Goal: Navigation & Orientation: Find specific page/section

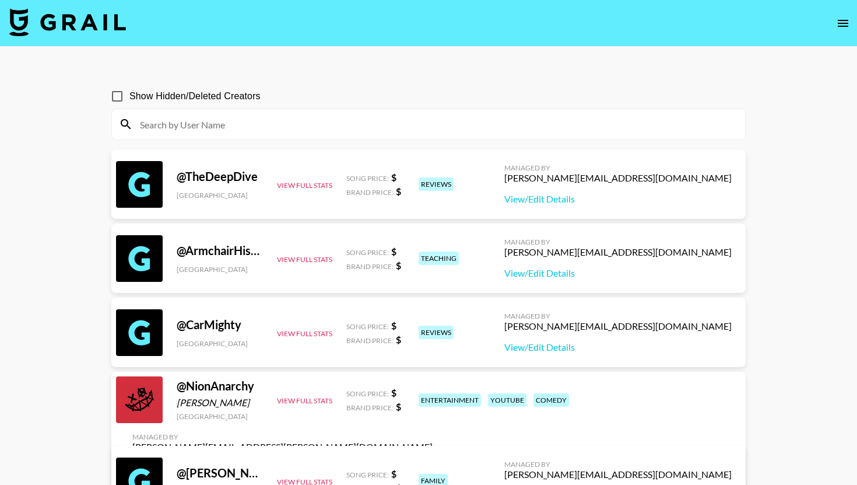
click at [104, 24] on img at bounding box center [67, 22] width 117 height 28
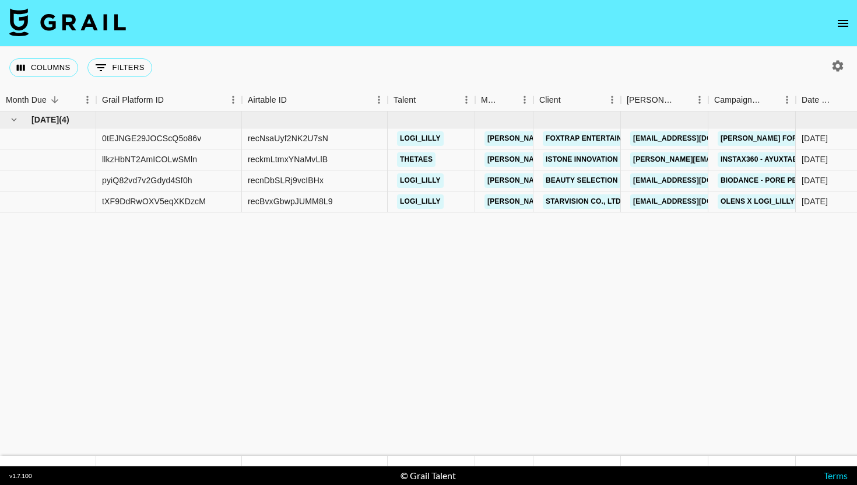
click at [843, 29] on icon "open drawer" at bounding box center [843, 23] width 14 height 14
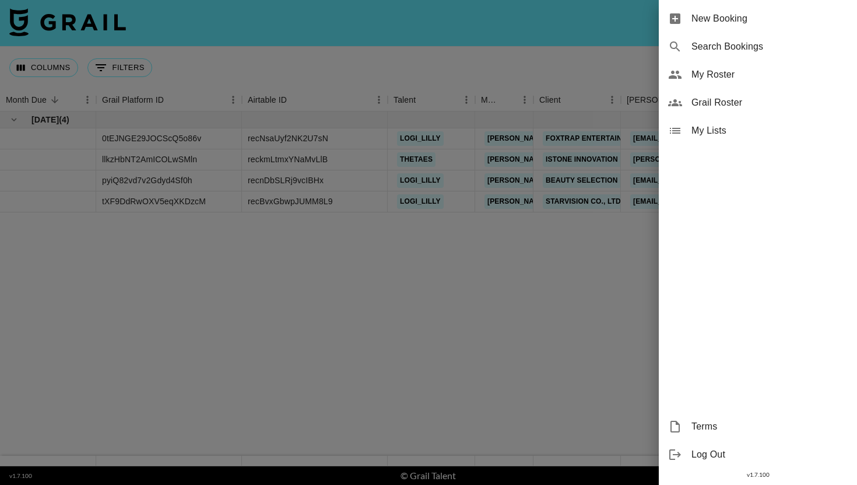
click at [730, 72] on span "My Roster" at bounding box center [770, 75] width 156 height 14
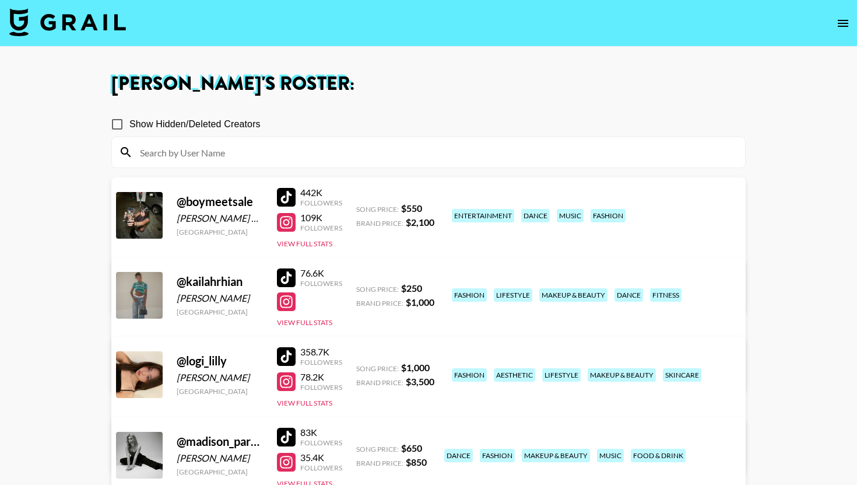
click at [840, 29] on icon "open drawer" at bounding box center [843, 23] width 14 height 14
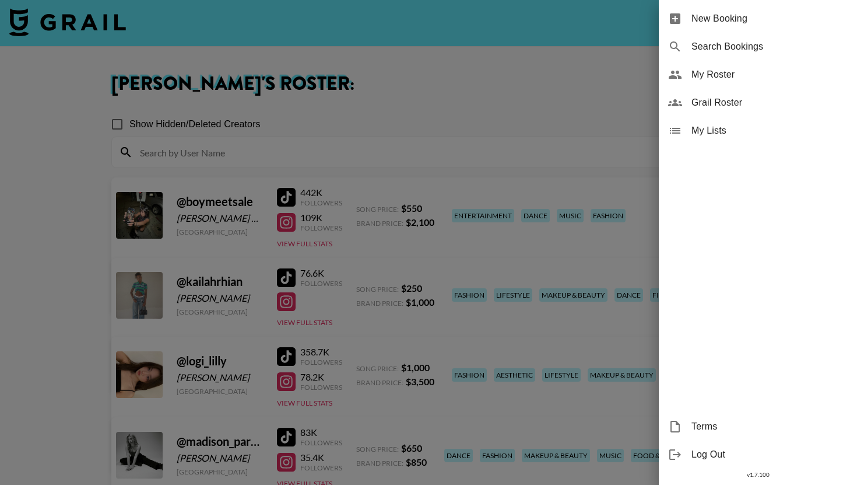
click at [411, 40] on div at bounding box center [428, 242] width 857 height 485
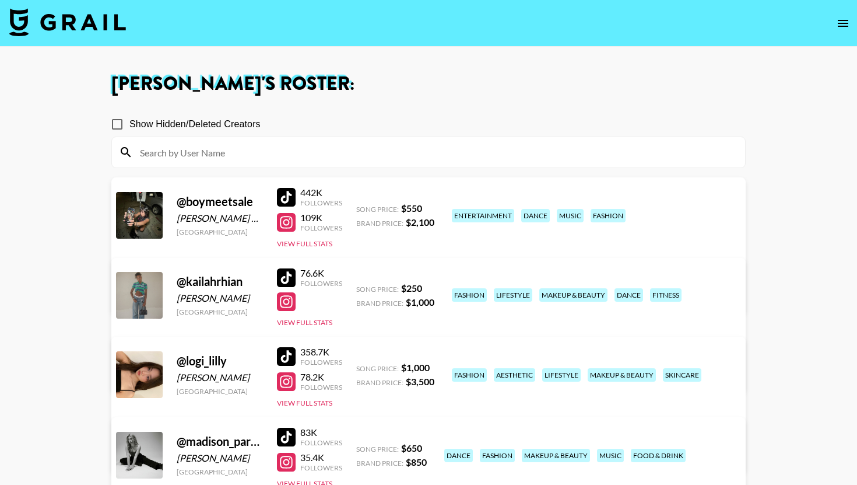
click at [73, 12] on img at bounding box center [67, 22] width 117 height 28
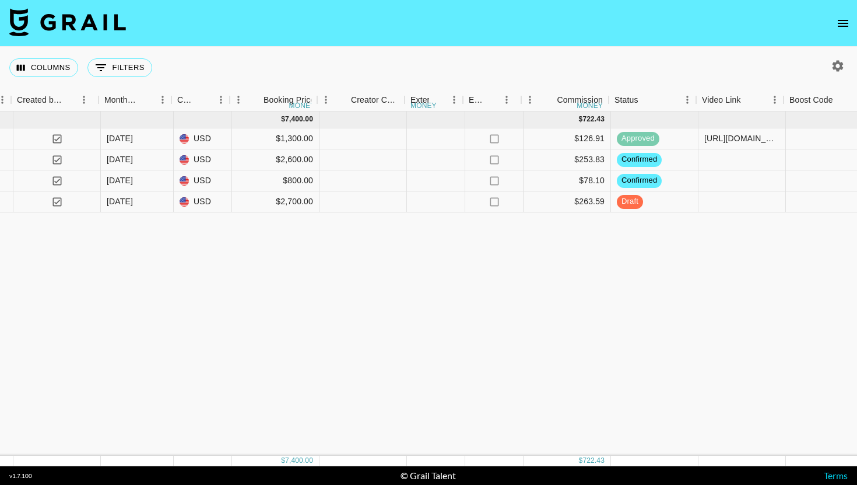
scroll to position [0, 864]
